Goal: Find specific page/section: Find specific page/section

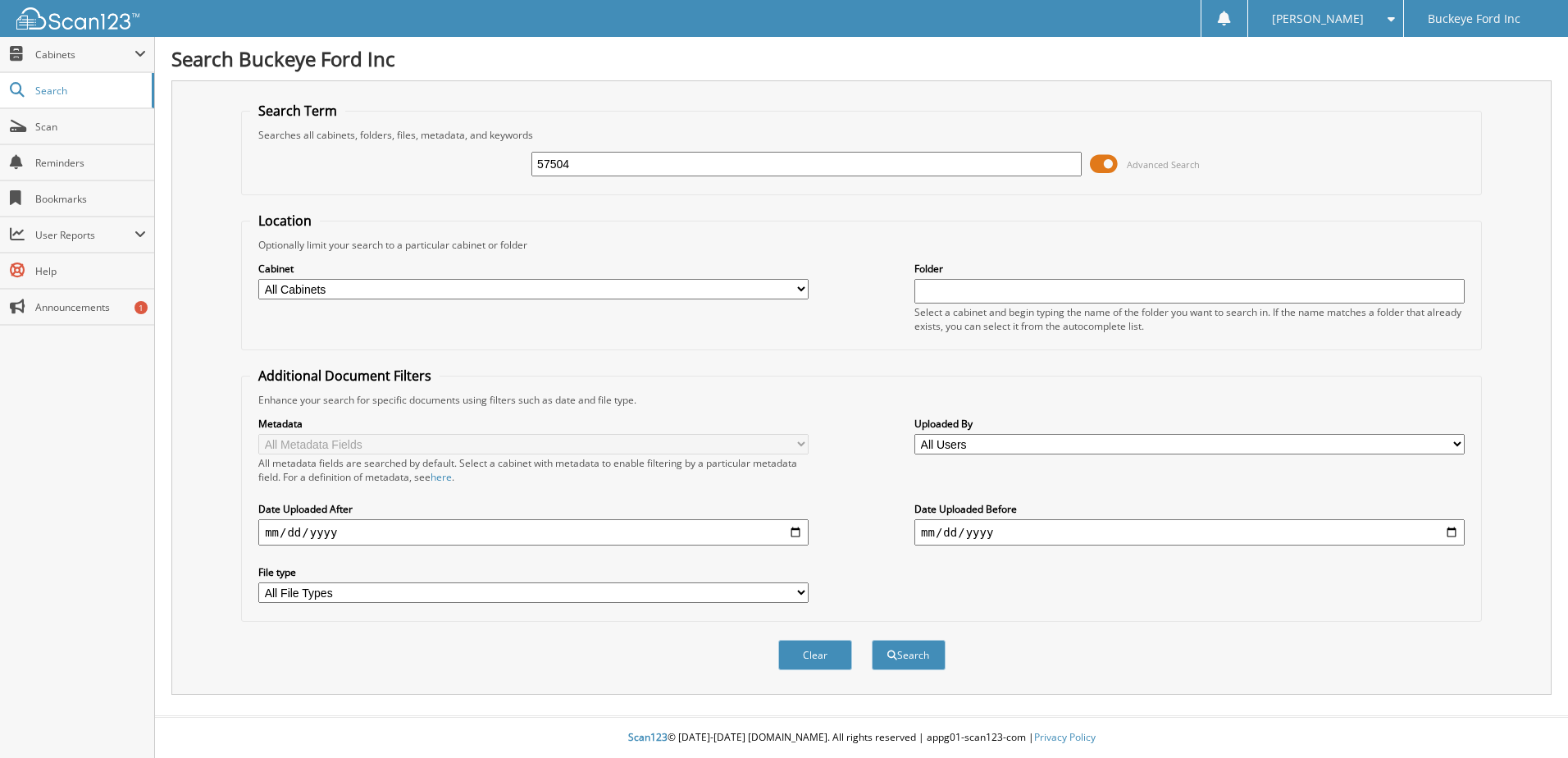
type input "57504"
click at [872, 640] on button "Search" at bounding box center [909, 654] width 74 height 30
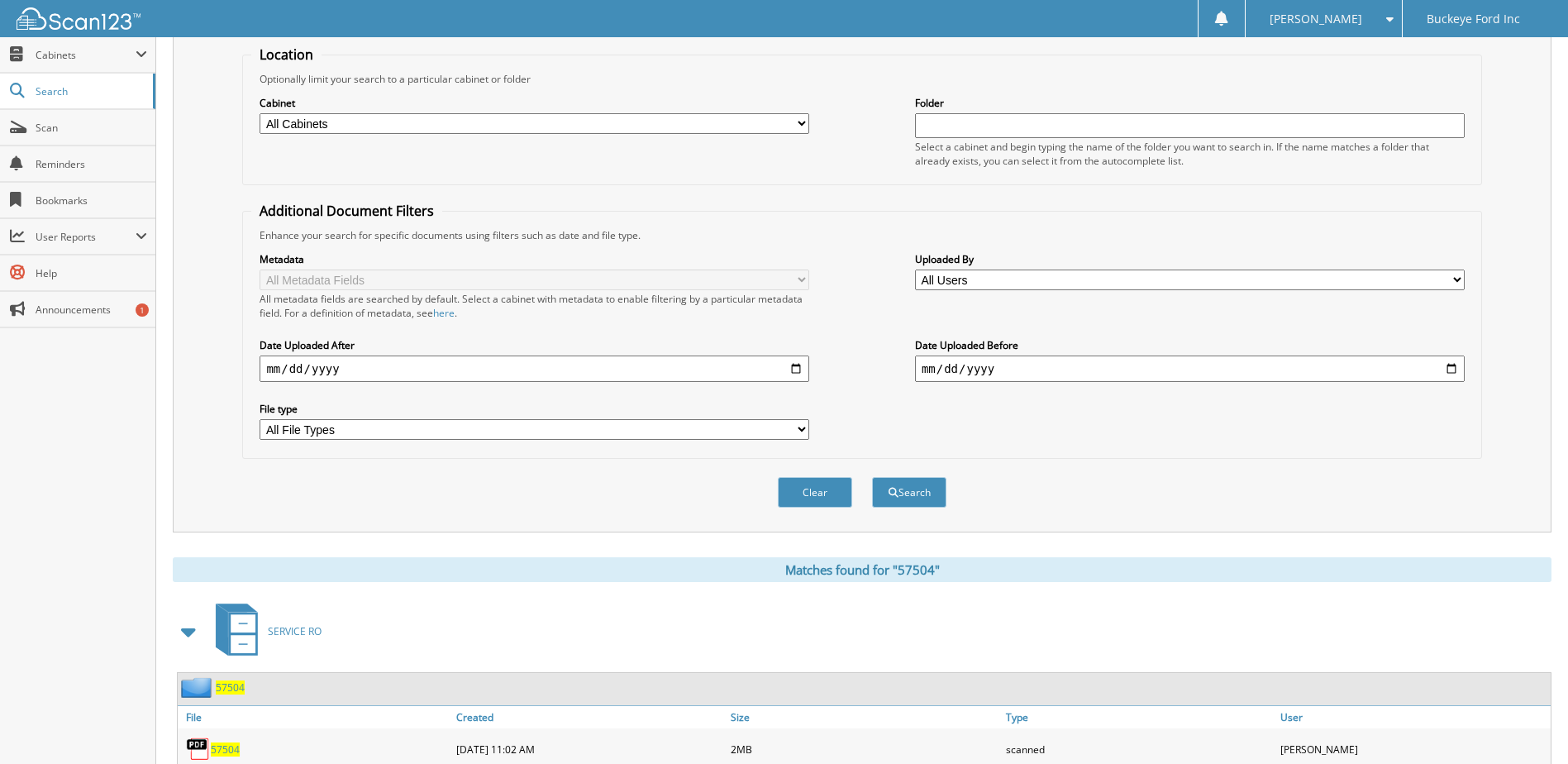
scroll to position [414, 0]
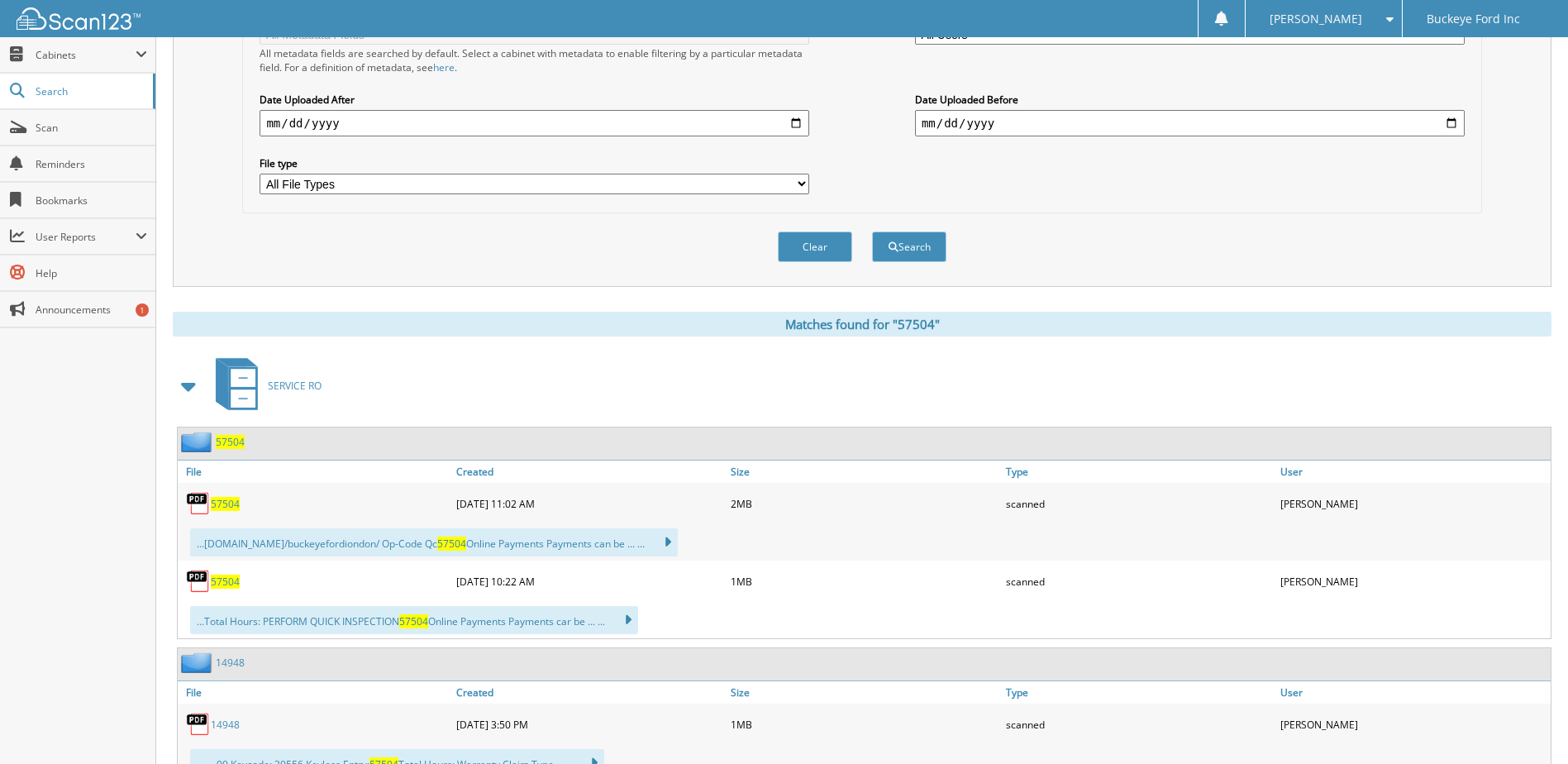
click at [221, 444] on span "57504" at bounding box center [229, 442] width 29 height 14
